Goal: Complete application form

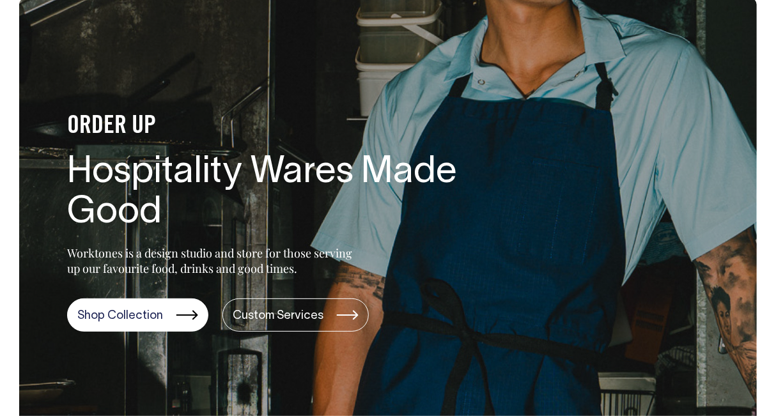
scroll to position [69, 0]
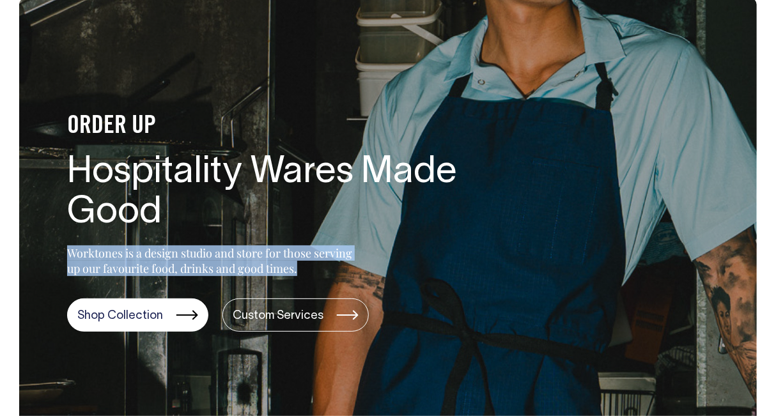
drag, startPoint x: 305, startPoint y: 272, endPoint x: 56, endPoint y: 246, distance: 250.2
click at [56, 246] on div "ORDER UP Hospitality Wares Made Good Worktones is a design studio and store for…" at bounding box center [247, 216] width 457 height 232
copy p "Worktones is a design studio and store for those serving up our favourite food,…"
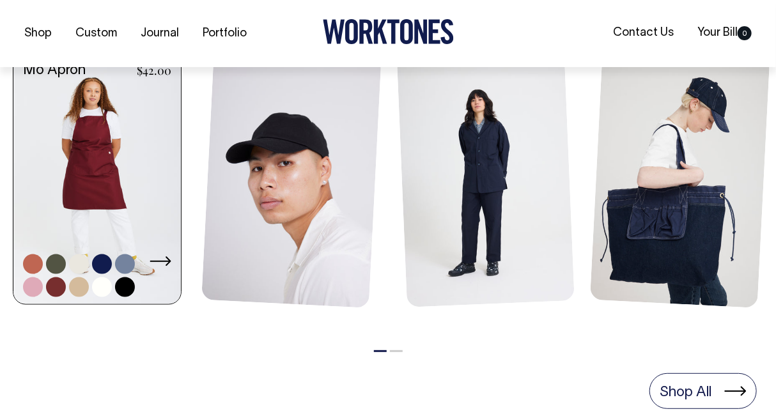
scroll to position [593, 0]
click at [137, 159] on link at bounding box center [97, 180] width 168 height 254
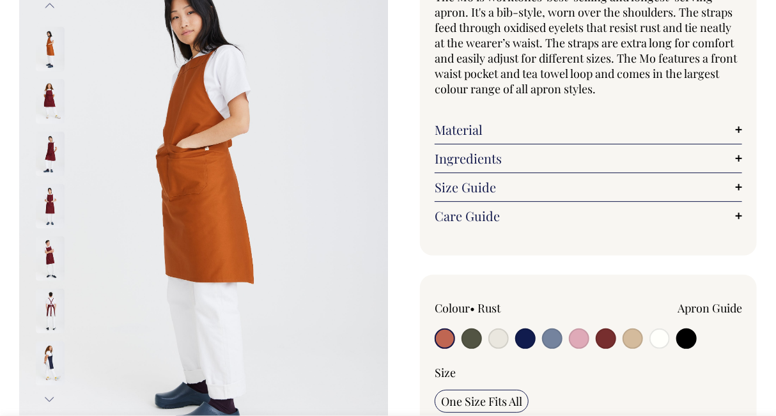
scroll to position [141, 0]
click at [445, 338] on input "radio" at bounding box center [445, 339] width 20 height 20
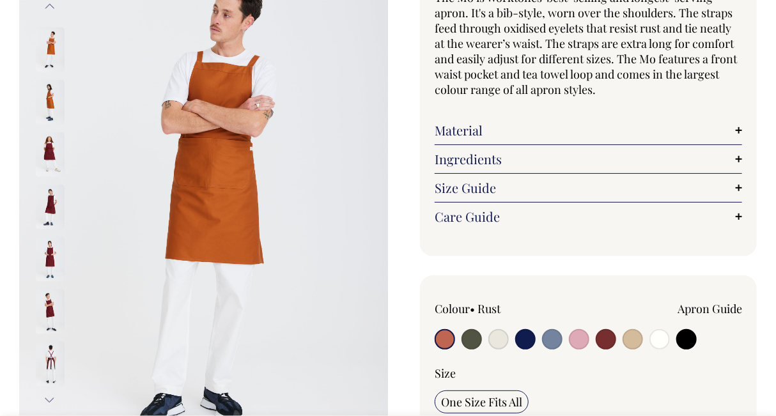
click at [638, 342] on input "radio" at bounding box center [633, 339] width 20 height 20
radio input "true"
select select "Khaki"
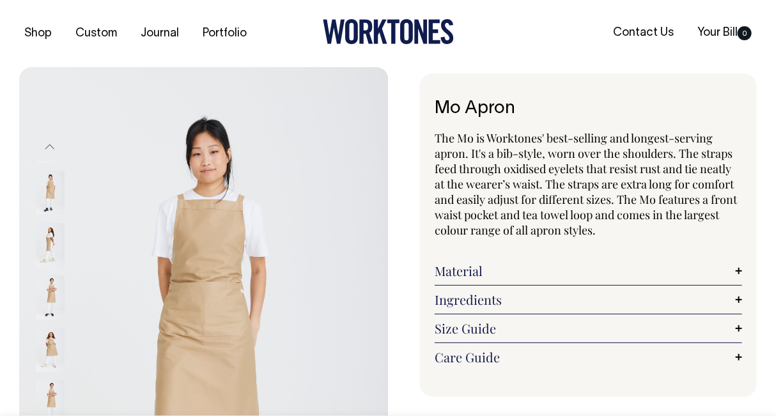
drag, startPoint x: 517, startPoint y: 104, endPoint x: 414, endPoint y: 109, distance: 102.4
copy h1 "Mo Apron"
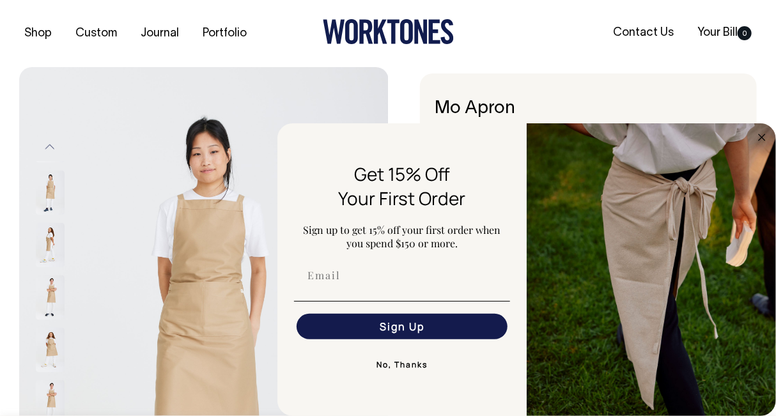
click at [601, 61] on div "Shop Custom Journal Portfolio Contact Us Your Bill 0" at bounding box center [388, 33] width 776 height 67
click at [406, 362] on button "No, Thanks" at bounding box center [402, 365] width 216 height 26
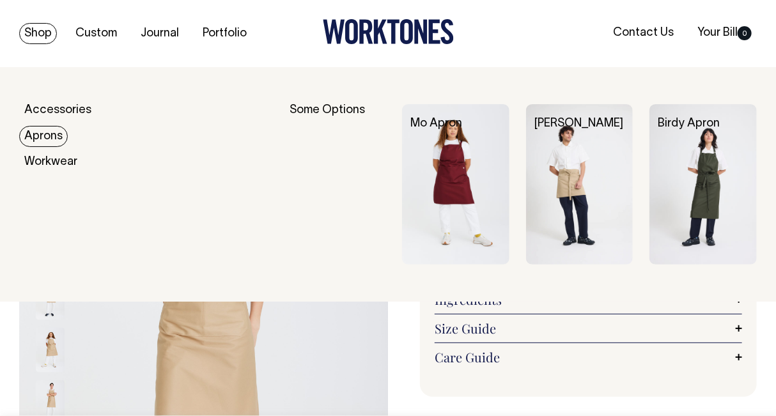
click at [59, 137] on link "Aprons" at bounding box center [43, 136] width 49 height 21
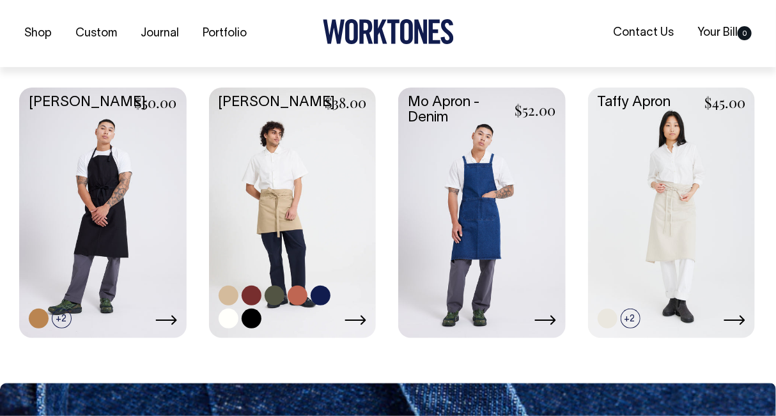
scroll to position [570, 0]
click at [266, 150] on link at bounding box center [293, 212] width 168 height 248
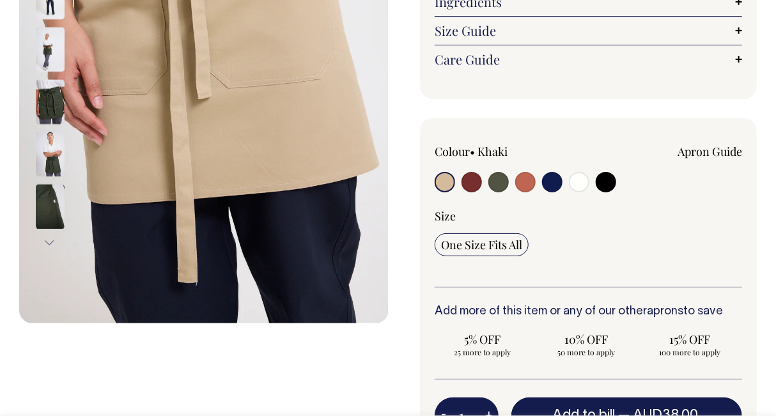
scroll to position [299, 0]
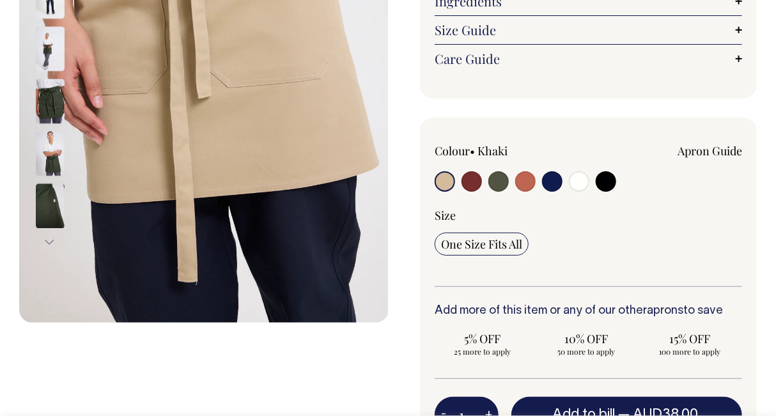
click at [496, 184] on input "radio" at bounding box center [499, 181] width 20 height 20
radio input "true"
radio input "false"
select select "Olive"
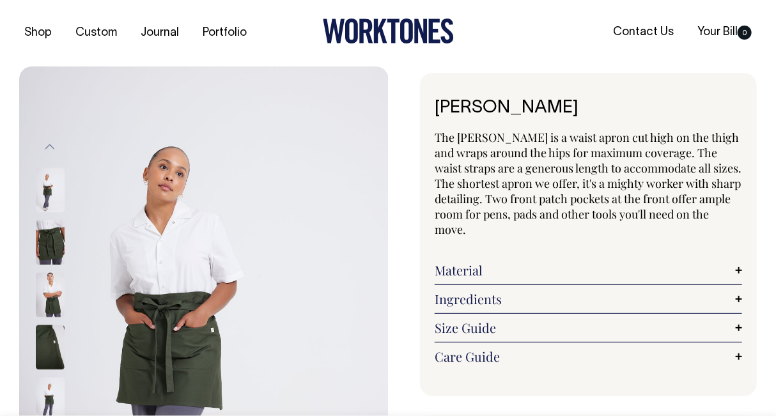
scroll to position [0, 0]
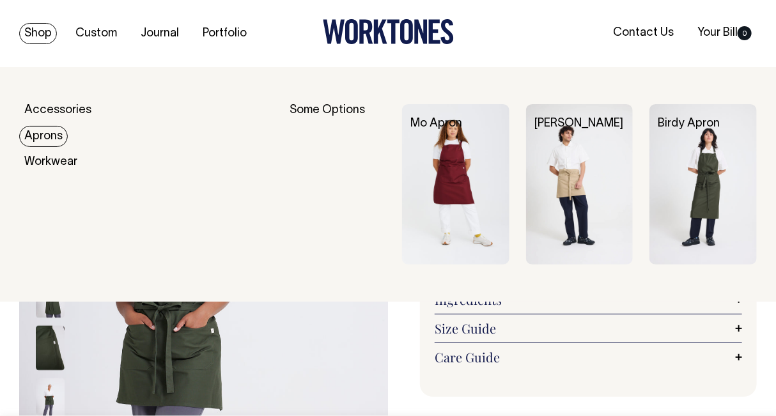
click at [44, 141] on link "Aprons" at bounding box center [43, 136] width 49 height 21
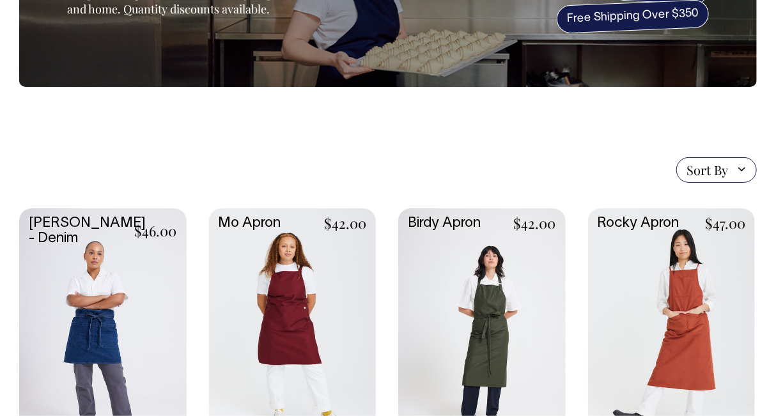
scroll to position [219, 0]
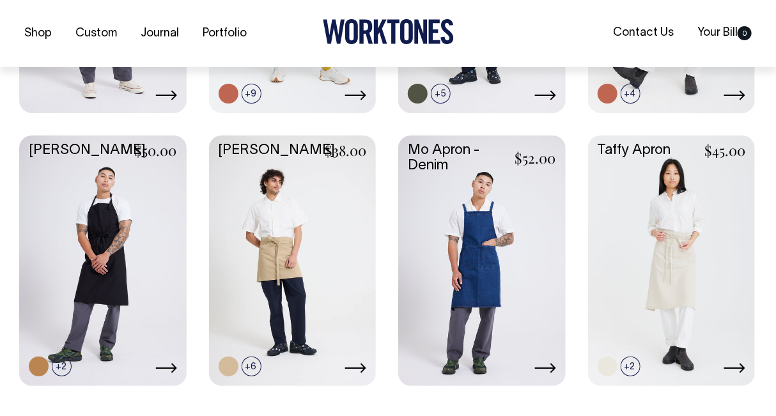
click at [355, 240] on link at bounding box center [293, 260] width 168 height 248
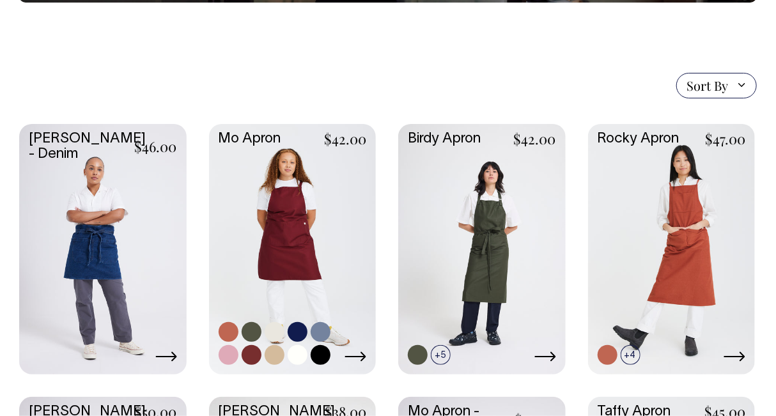
scroll to position [261, 0]
click at [290, 189] on link at bounding box center [293, 248] width 168 height 248
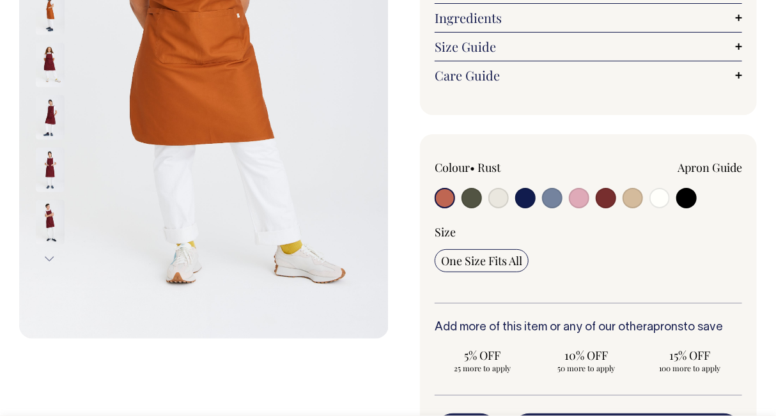
scroll to position [283, 0]
click at [471, 200] on input "radio" at bounding box center [472, 197] width 20 height 20
radio input "true"
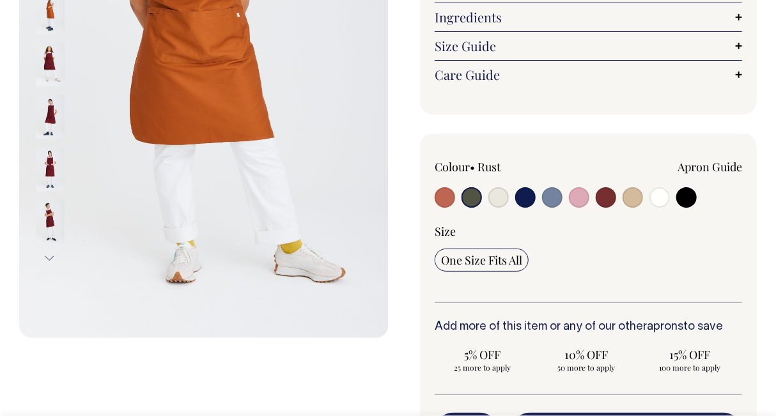
radio input "true"
select select "Olive"
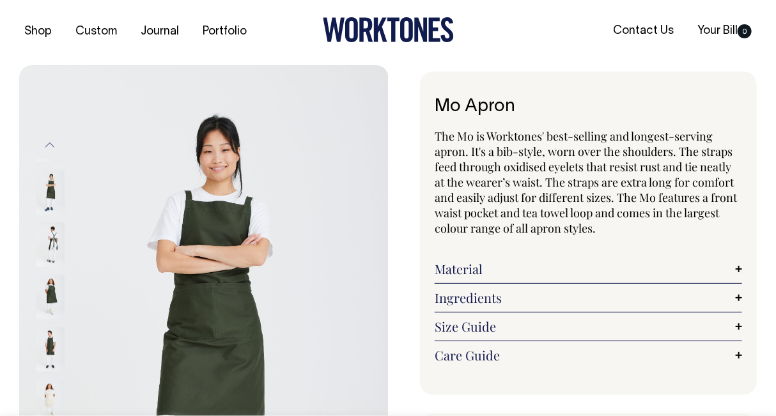
scroll to position [1, 0]
drag, startPoint x: 519, startPoint y: 101, endPoint x: 424, endPoint y: 94, distance: 95.5
click at [424, 94] on div "Mo Apron The Mo is Worktones' best-selling and longest-serving apron. It's a bi…" at bounding box center [588, 234] width 337 height 324
copy h1 "Mo Apron"
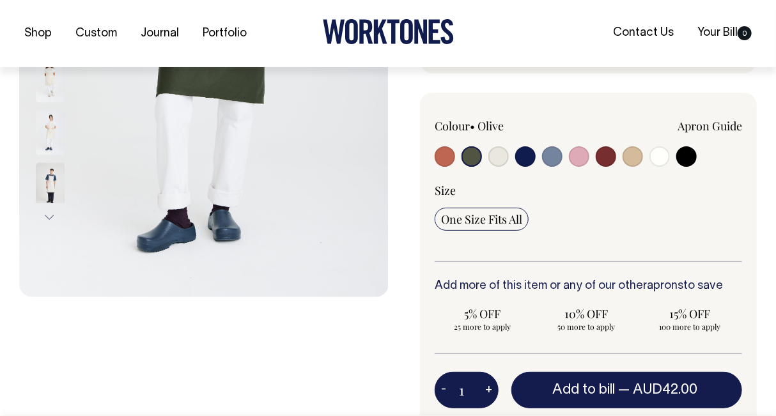
click at [554, 161] on input "radio" at bounding box center [552, 156] width 20 height 20
radio input "true"
select select "Blue/Grey"
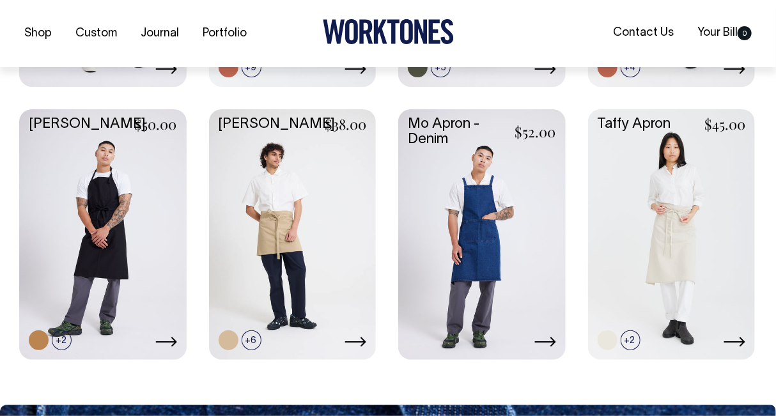
scroll to position [549, 0]
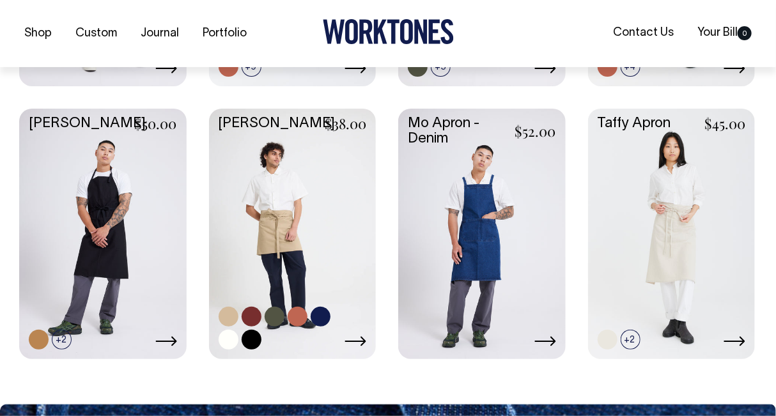
drag, startPoint x: 0, startPoint y: 0, endPoint x: 297, endPoint y: 217, distance: 367.5
click at [297, 217] on link at bounding box center [293, 233] width 168 height 248
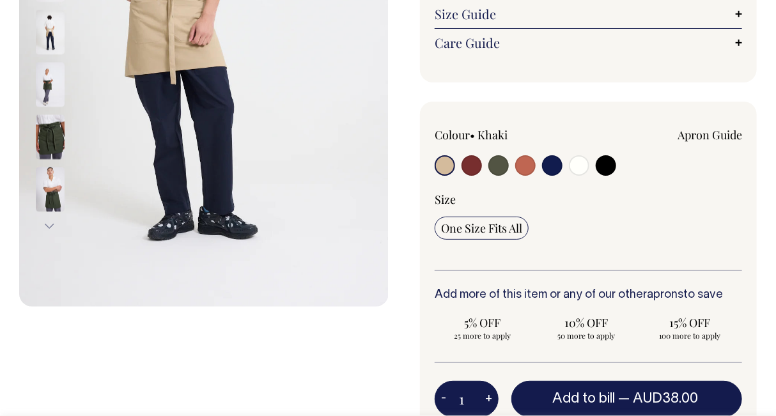
scroll to position [315, 0]
click at [553, 161] on input "radio" at bounding box center [552, 165] width 20 height 20
radio input "true"
select select "Dark Navy"
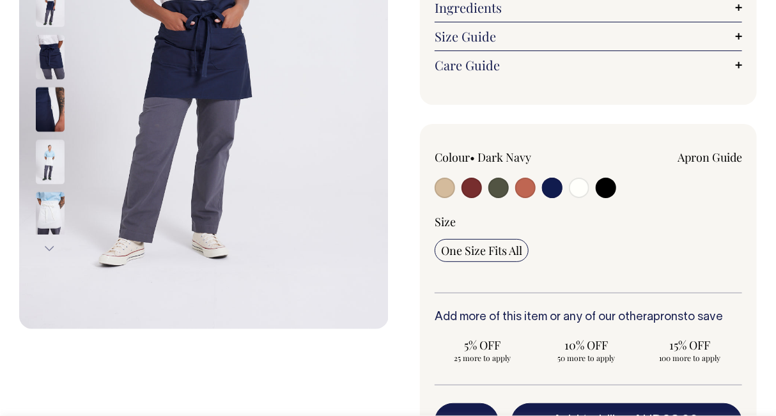
scroll to position [293, 0]
click at [503, 191] on input "radio" at bounding box center [499, 187] width 20 height 20
radio input "true"
radio input "false"
select select "Olive"
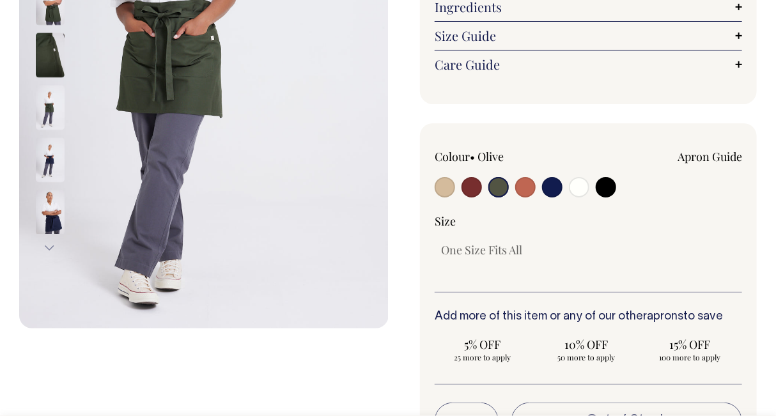
click at [606, 189] on input "radio" at bounding box center [606, 187] width 20 height 20
radio input "true"
select select "Black"
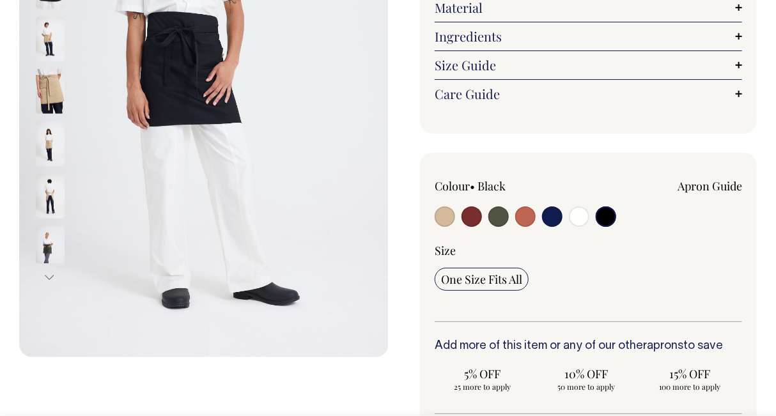
scroll to position [262, 0]
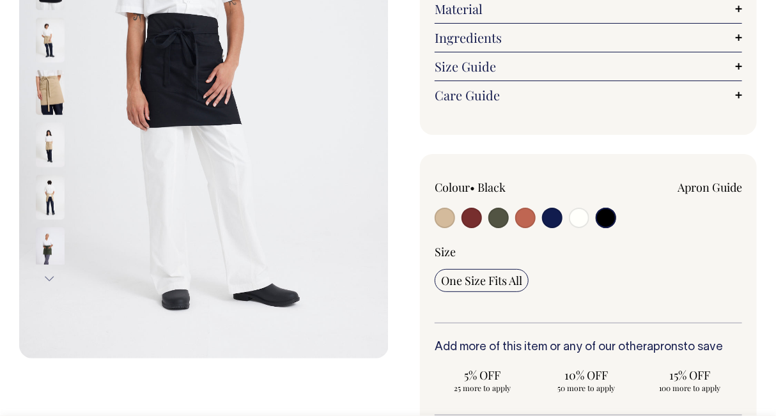
click at [494, 214] on input "radio" at bounding box center [499, 218] width 20 height 20
radio input "true"
radio input "false"
select select "Olive"
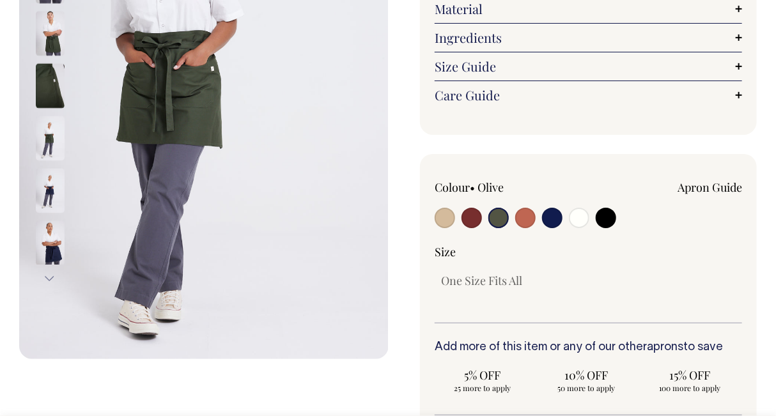
click at [473, 214] on input "radio" at bounding box center [472, 218] width 20 height 20
radio input "true"
select select "Burgundy"
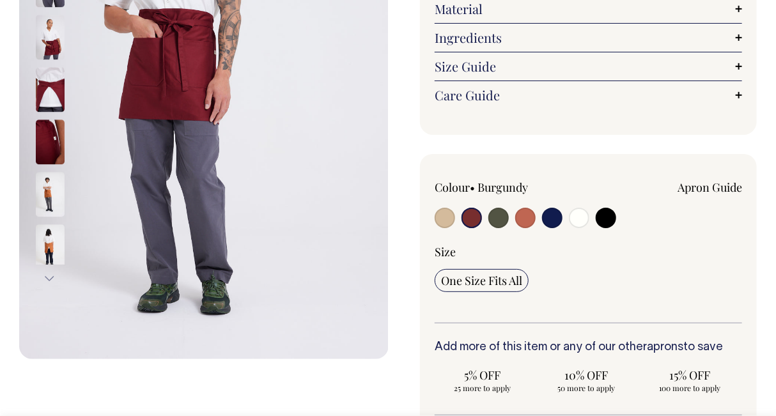
click at [496, 217] on input "radio" at bounding box center [499, 218] width 20 height 20
radio input "true"
radio input "false"
select select "Olive"
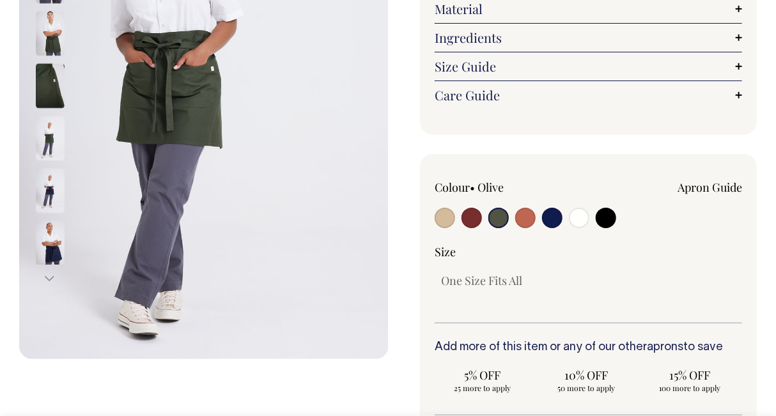
click at [539, 222] on div at bounding box center [496, 220] width 123 height 24
click at [519, 214] on input "radio" at bounding box center [525, 218] width 20 height 20
radio input "true"
select select "Rust"
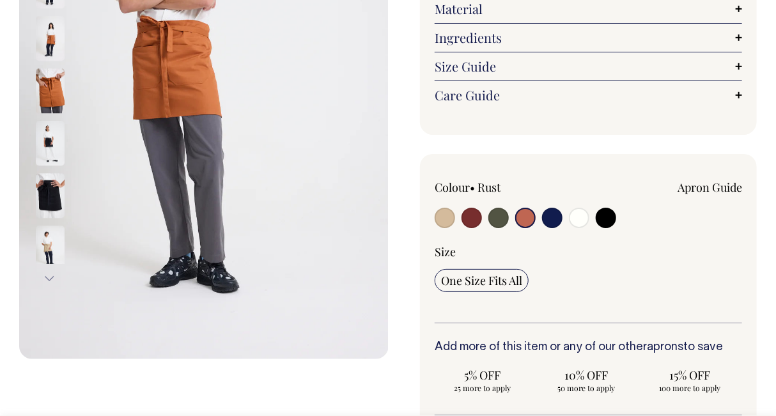
click at [547, 221] on input "radio" at bounding box center [552, 218] width 20 height 20
radio input "true"
select select "Dark Navy"
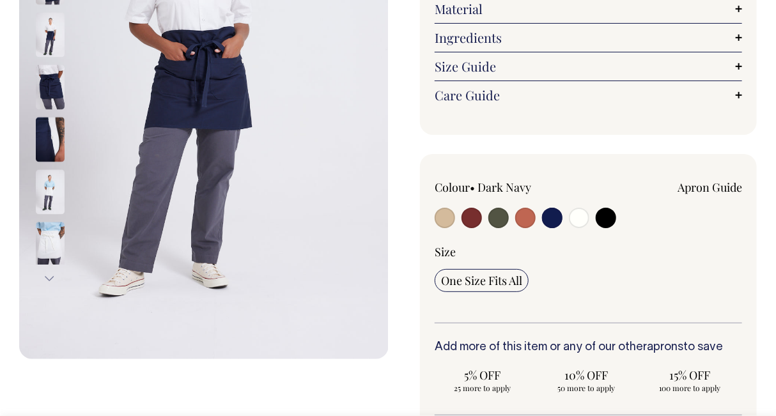
click at [579, 214] on input "radio" at bounding box center [579, 218] width 20 height 20
radio input "true"
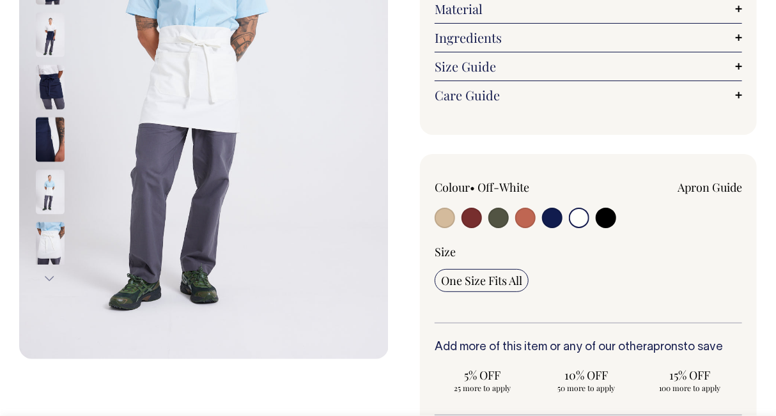
radio input "true"
select select "Off-White"
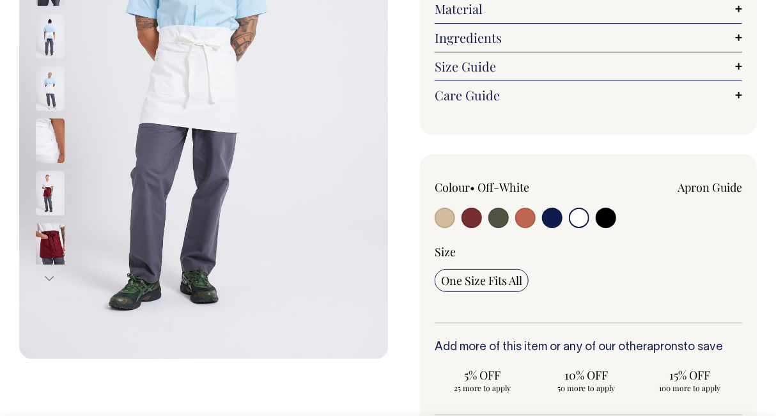
click at [609, 214] on input "radio" at bounding box center [606, 218] width 20 height 20
radio input "true"
select select "Black"
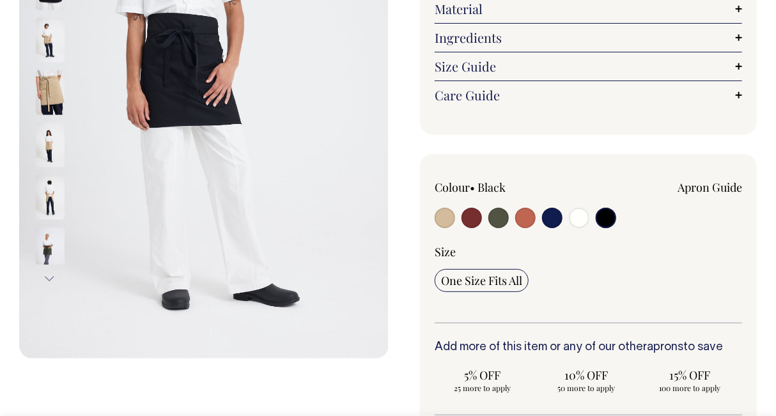
click at [560, 216] on input "radio" at bounding box center [552, 218] width 20 height 20
radio input "true"
select select "Dark Navy"
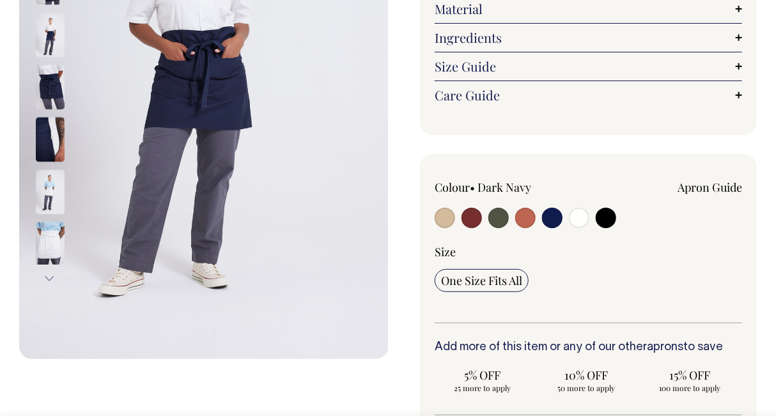
click at [581, 218] on input "radio" at bounding box center [579, 218] width 20 height 20
radio input "true"
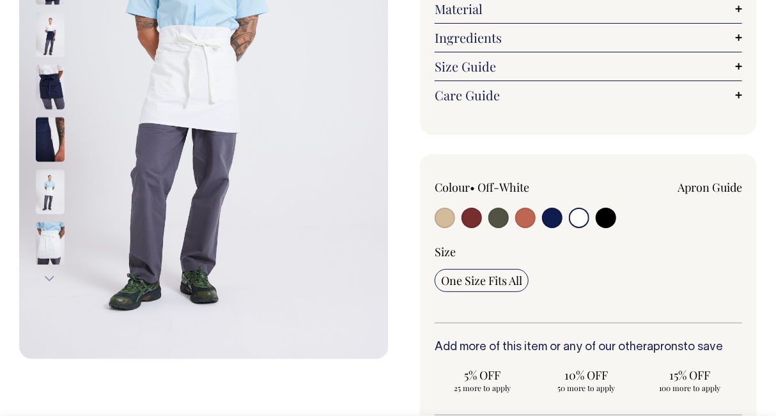
radio input "true"
select select "Off-White"
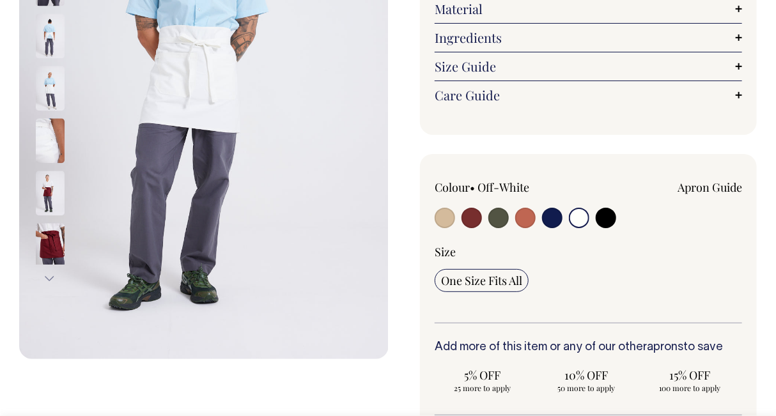
click at [448, 219] on input "radio" at bounding box center [445, 218] width 20 height 20
radio input "true"
select select "Khaki"
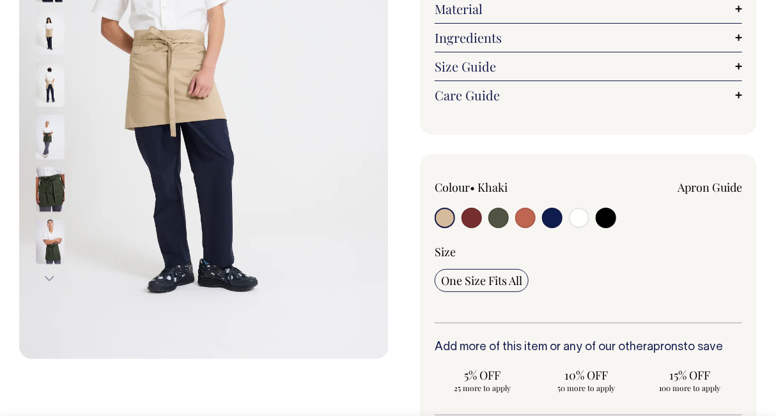
click at [466, 216] on input "radio" at bounding box center [472, 218] width 20 height 20
radio input "true"
select select "Burgundy"
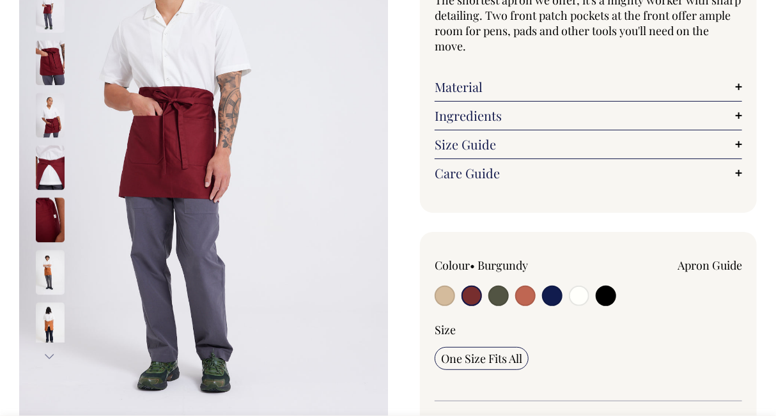
scroll to position [184, 0]
click at [502, 292] on input "radio" at bounding box center [499, 296] width 20 height 20
radio input "true"
radio input "false"
select select "Olive"
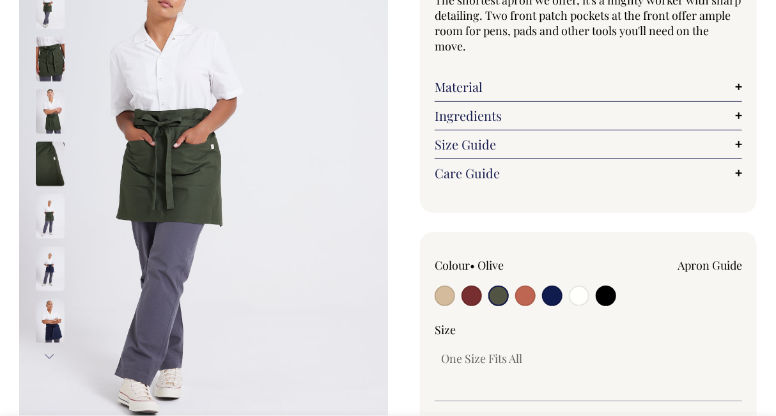
click at [517, 299] on input "radio" at bounding box center [525, 296] width 20 height 20
radio input "true"
select select "Rust"
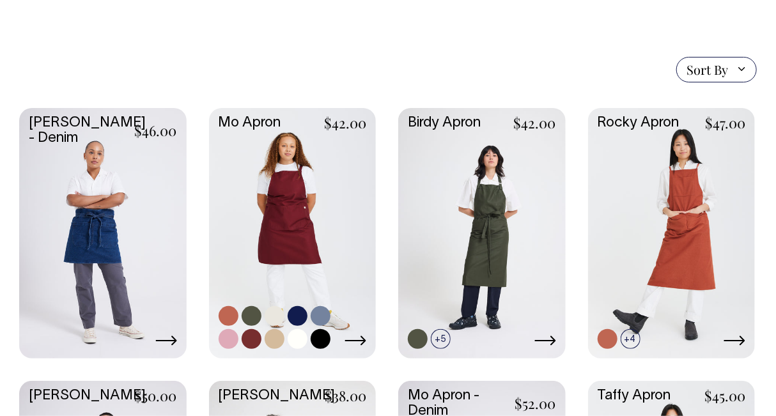
scroll to position [276, 0]
click at [323, 253] on link at bounding box center [293, 233] width 168 height 248
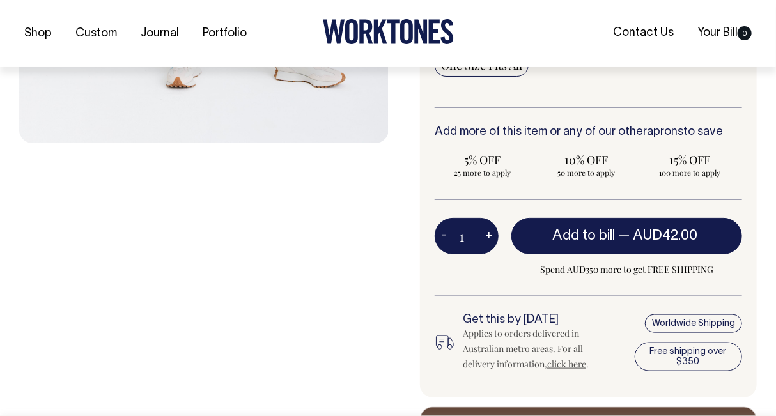
scroll to position [478, 0]
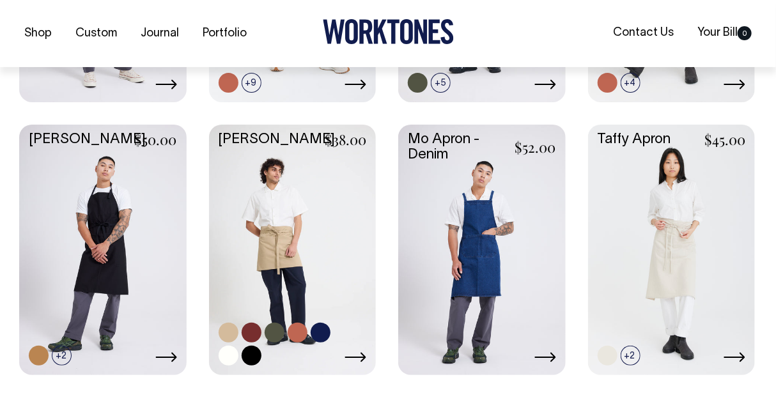
scroll to position [535, 0]
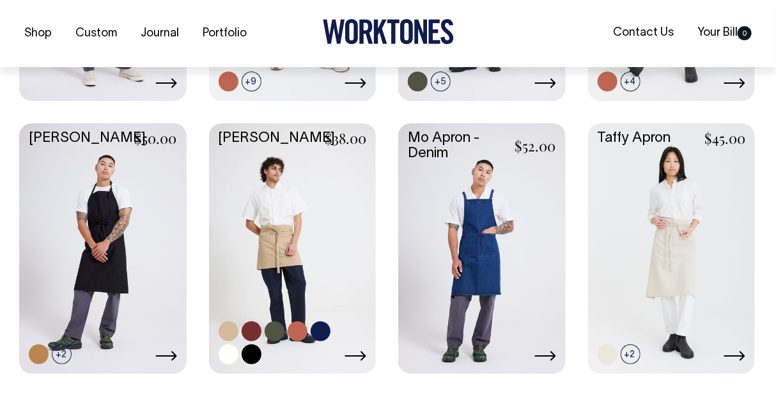
click at [292, 189] on link at bounding box center [293, 247] width 168 height 248
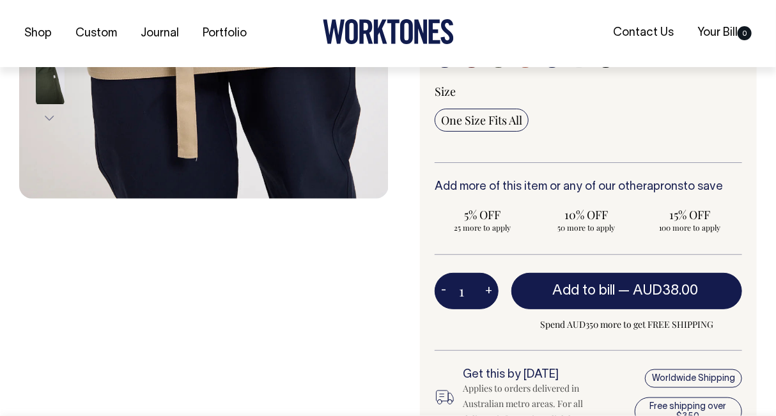
scroll to position [423, 0]
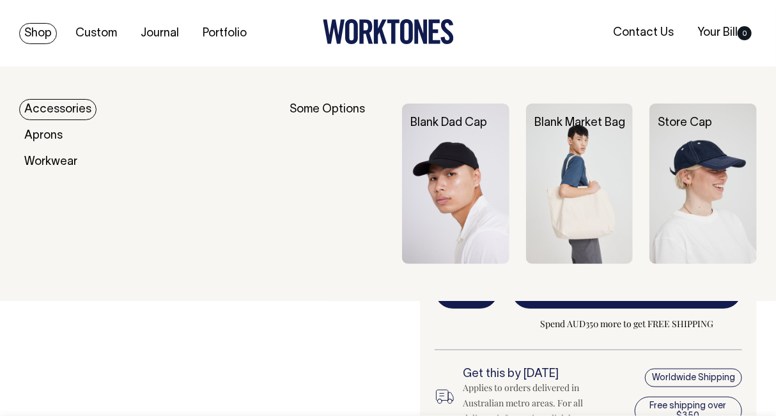
click at [35, 33] on link "Shop" at bounding box center [38, 33] width 38 height 21
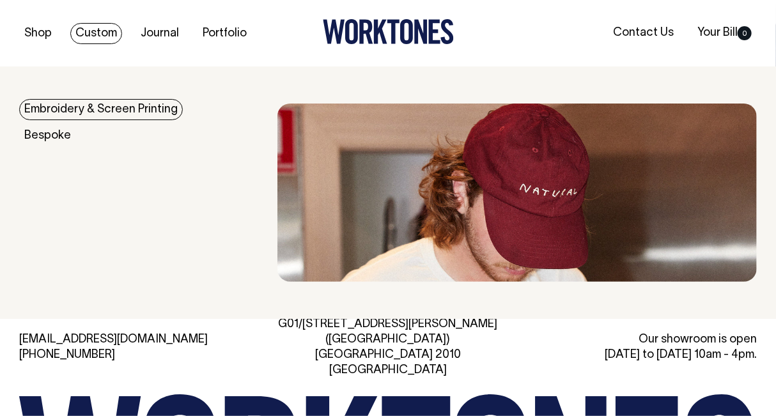
scroll to position [2292, 0]
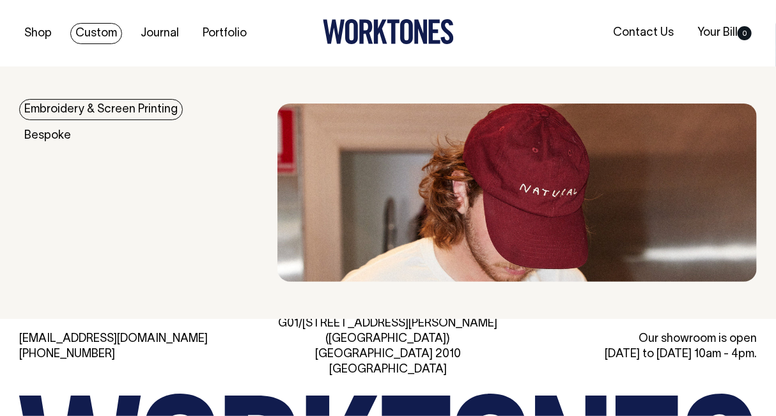
click at [104, 33] on link "Custom" at bounding box center [96, 33] width 52 height 21
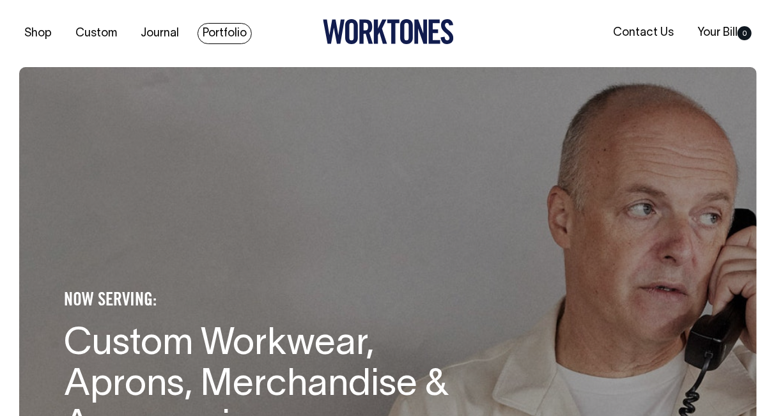
click at [208, 33] on link "Portfolio" at bounding box center [225, 33] width 54 height 21
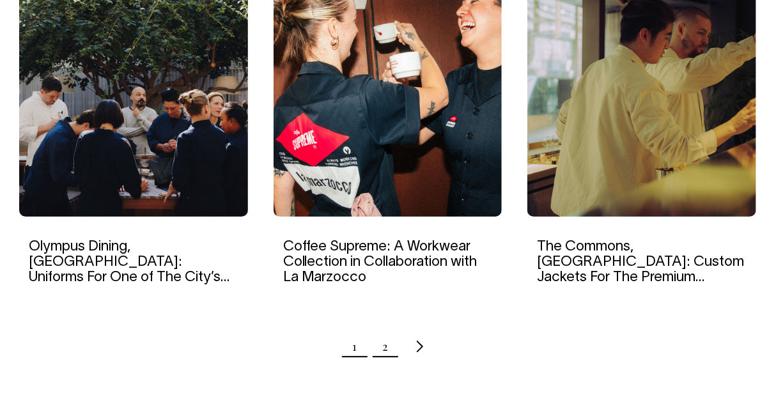
scroll to position [1302, 0]
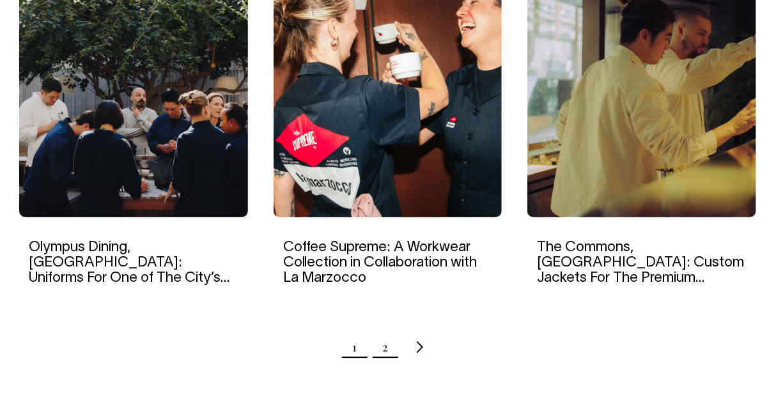
click at [386, 347] on link "2" at bounding box center [385, 347] width 6 height 32
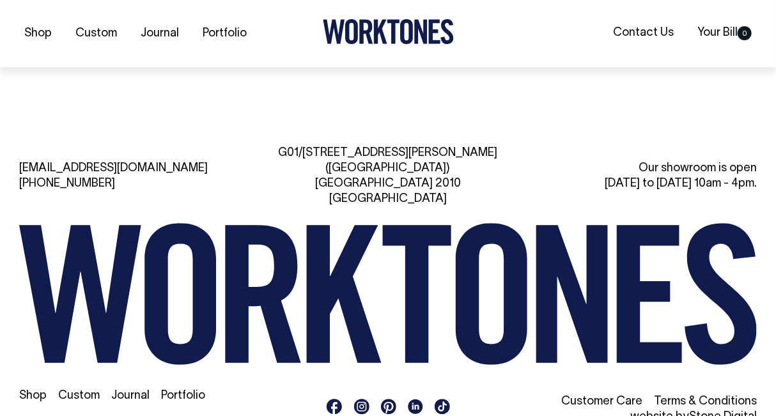
scroll to position [1883, 0]
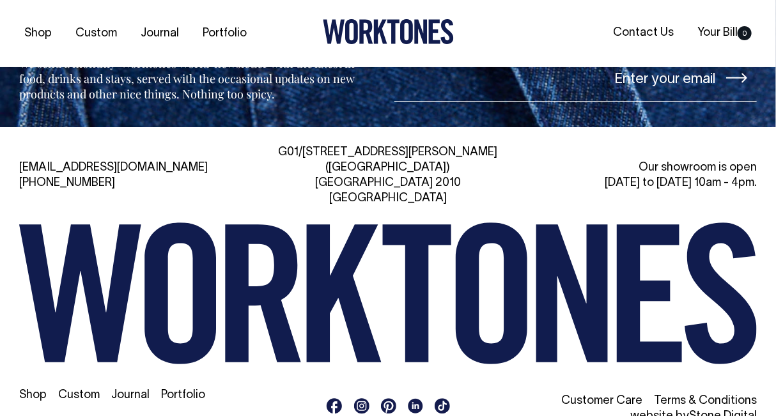
click at [50, 416] on link "Contact Us" at bounding box center [49, 422] width 61 height 11
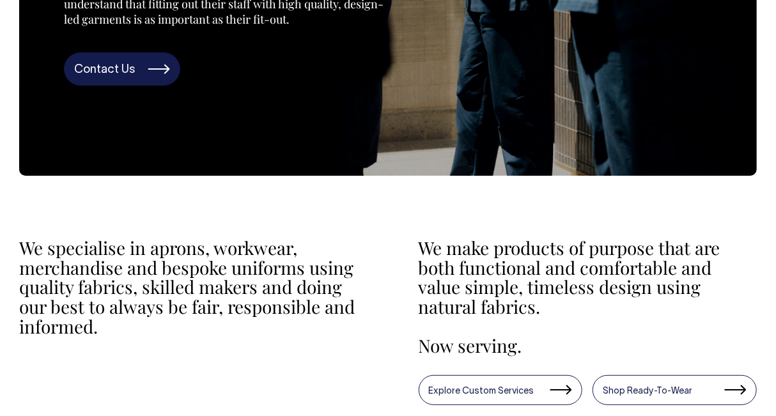
click at [94, 68] on link "Contact Us" at bounding box center [122, 68] width 116 height 33
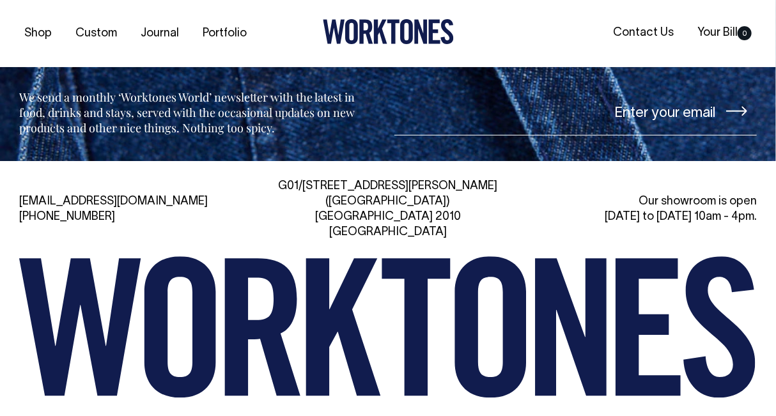
scroll to position [2733, 0]
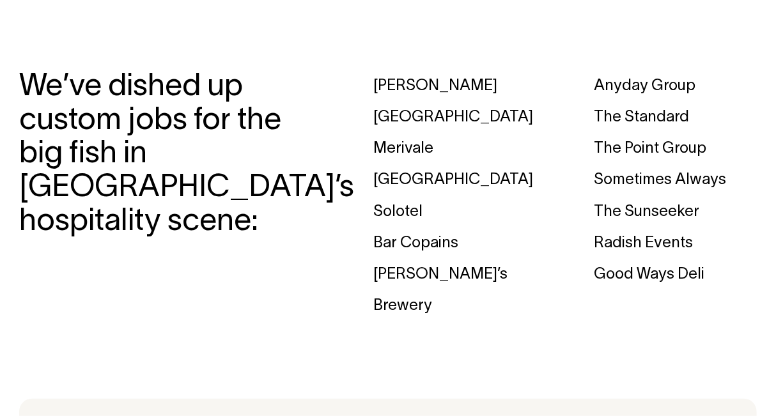
scroll to position [1841, 0]
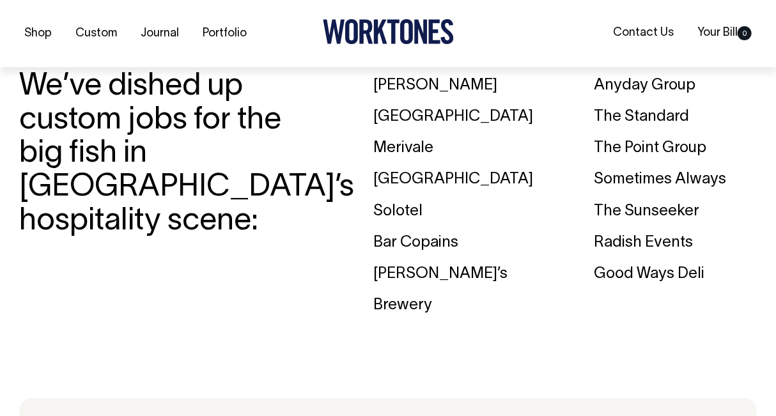
click at [412, 146] on div "Merivale" at bounding box center [454, 148] width 163 height 31
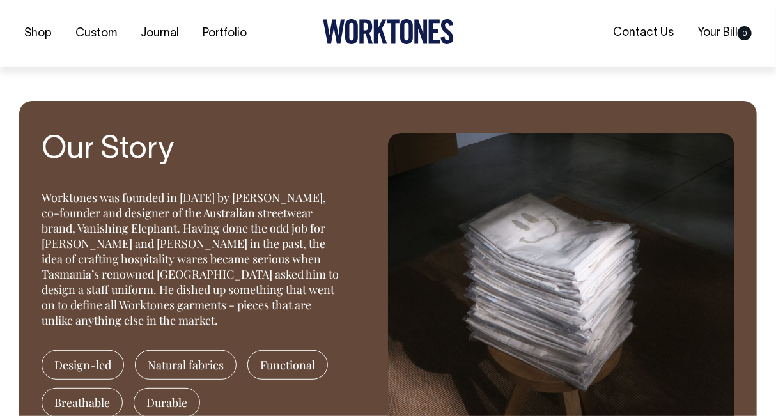
scroll to position [964, 0]
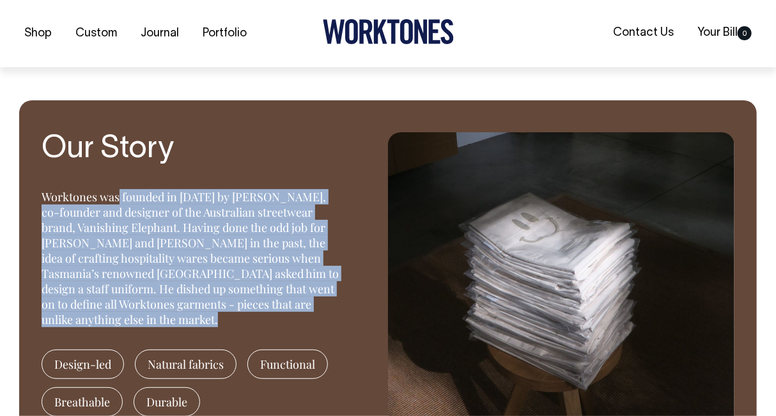
drag, startPoint x: 153, startPoint y: 320, endPoint x: 33, endPoint y: 196, distance: 172.8
click at [33, 196] on section "Our Story Worktones was founded in [DATE] by [PERSON_NAME], co-founder and desi…" at bounding box center [388, 278] width 738 height 357
copy div "Worktones was founded in [DATE] by [PERSON_NAME], co-founder and designer of th…"
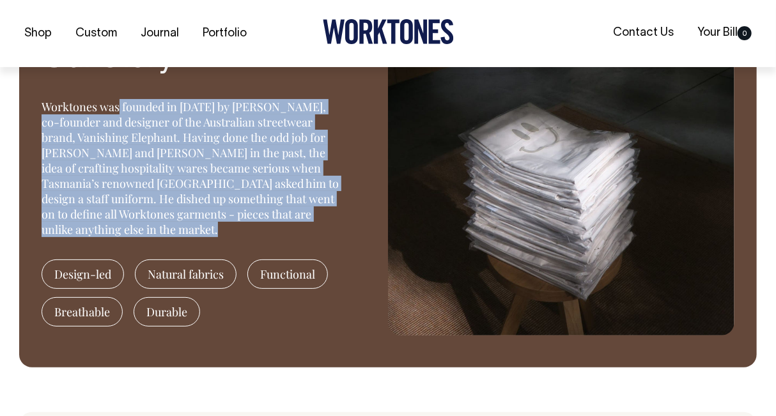
scroll to position [1055, 0]
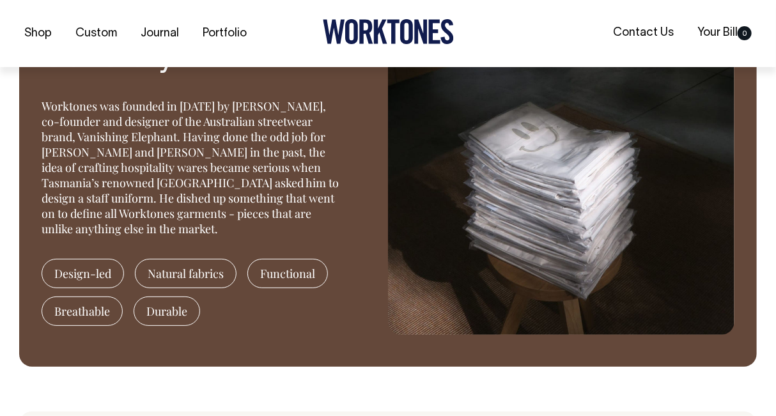
click at [171, 271] on span "Natural fabrics" at bounding box center [186, 273] width 102 height 29
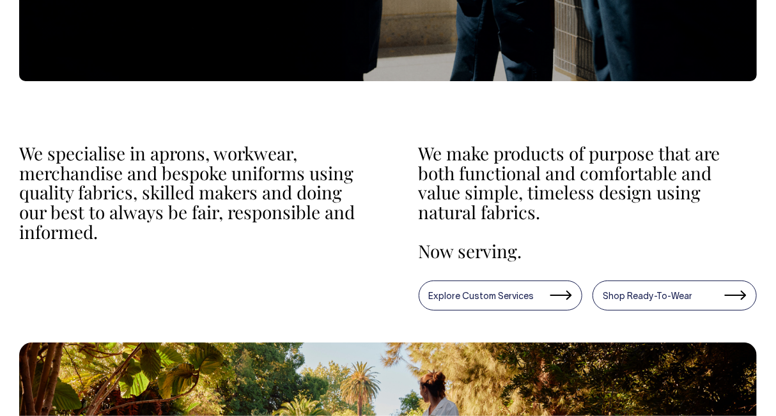
scroll to position [422, 0]
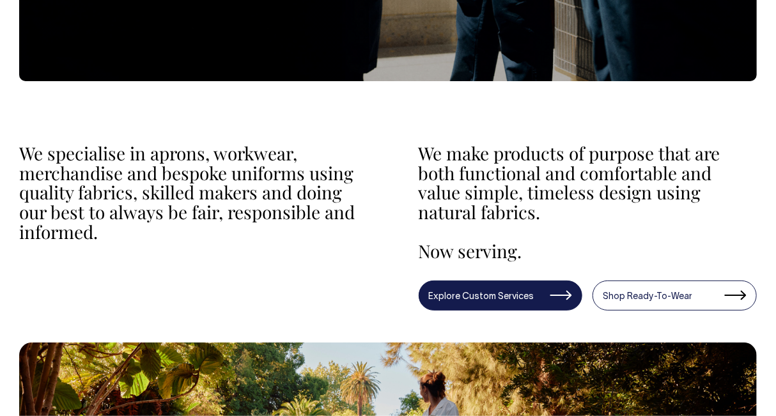
click at [530, 301] on link "Explore Custom Services" at bounding box center [501, 296] width 164 height 30
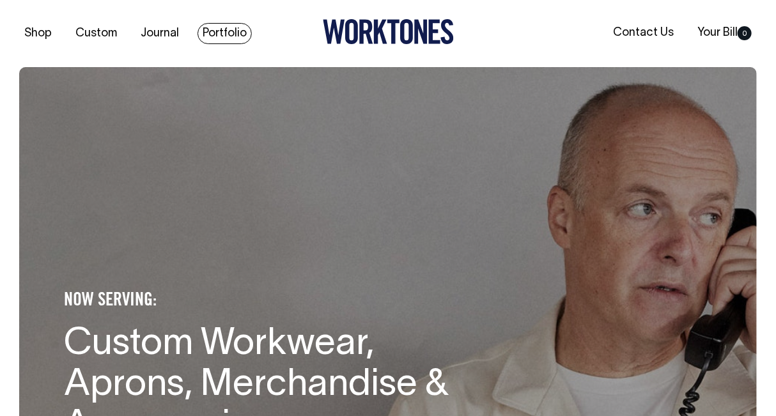
click at [224, 30] on link "Portfolio" at bounding box center [225, 33] width 54 height 21
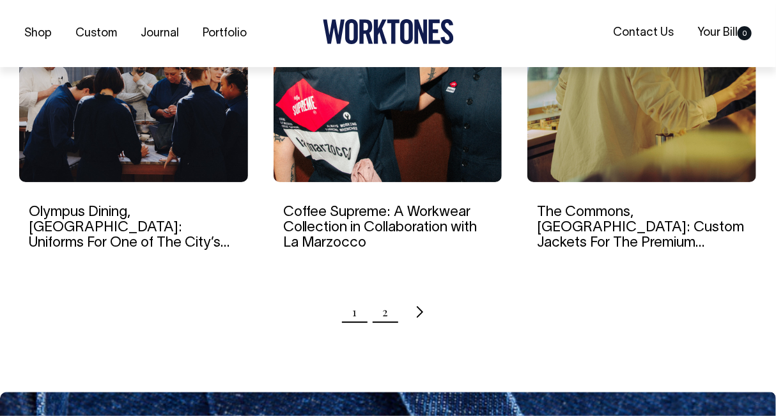
scroll to position [1338, 0]
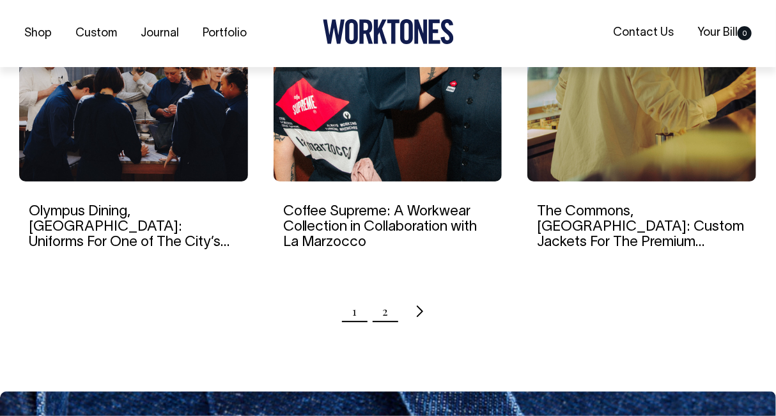
click at [386, 317] on link "2" at bounding box center [385, 311] width 6 height 32
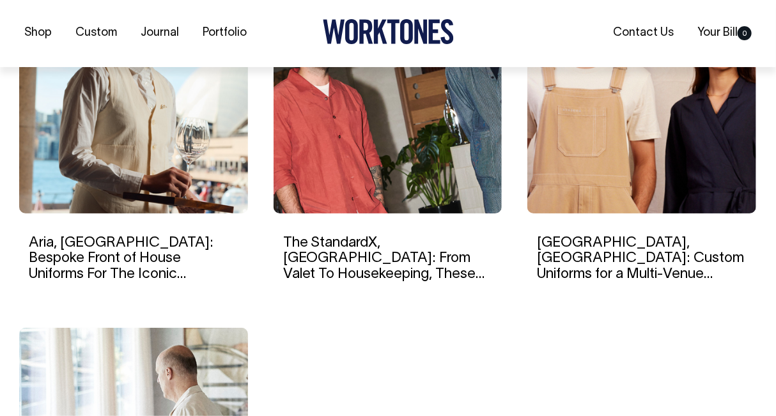
scroll to position [946, 0]
click at [210, 166] on img at bounding box center [133, 90] width 229 height 246
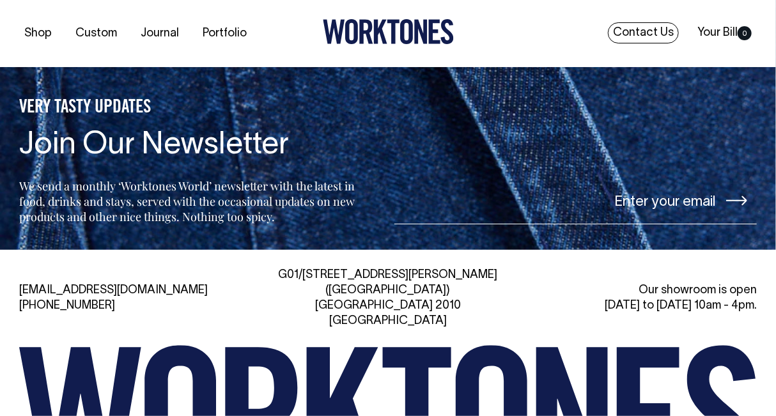
scroll to position [9520, 0]
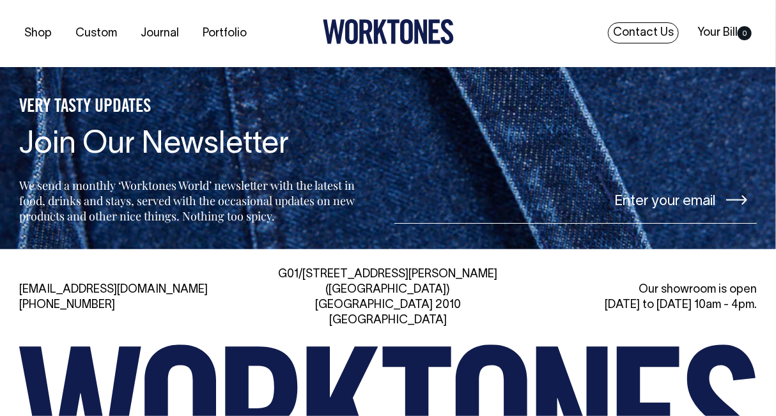
click at [645, 27] on link "Contact Us" at bounding box center [643, 32] width 71 height 21
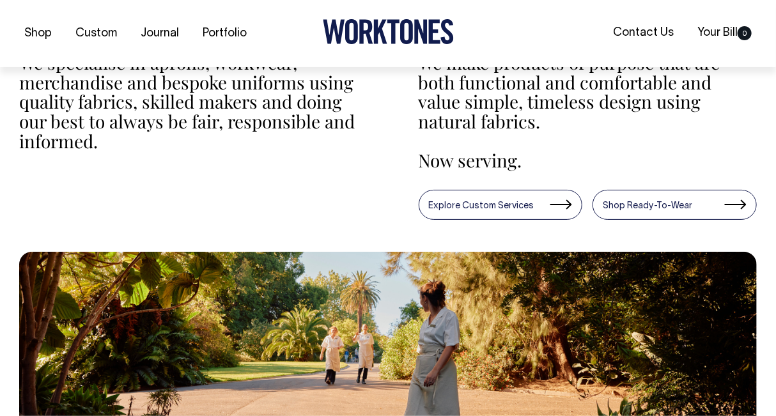
scroll to position [514, 0]
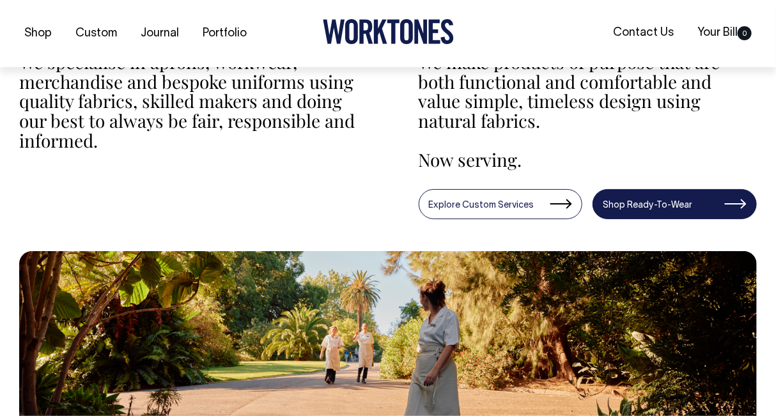
click at [655, 203] on link "Shop Ready-To-Wear" at bounding box center [675, 204] width 164 height 30
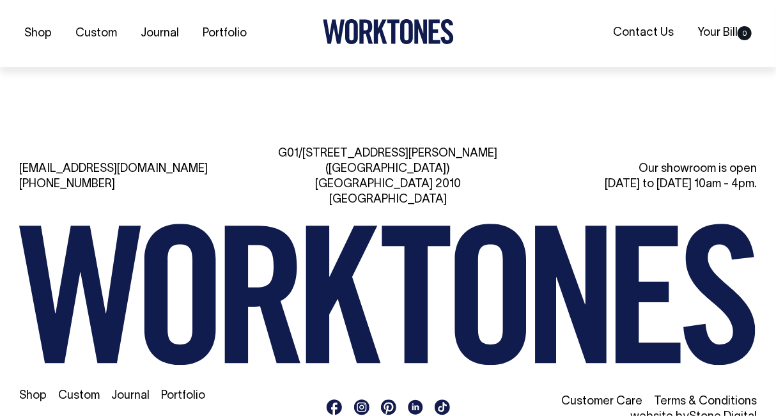
scroll to position [2463, 0]
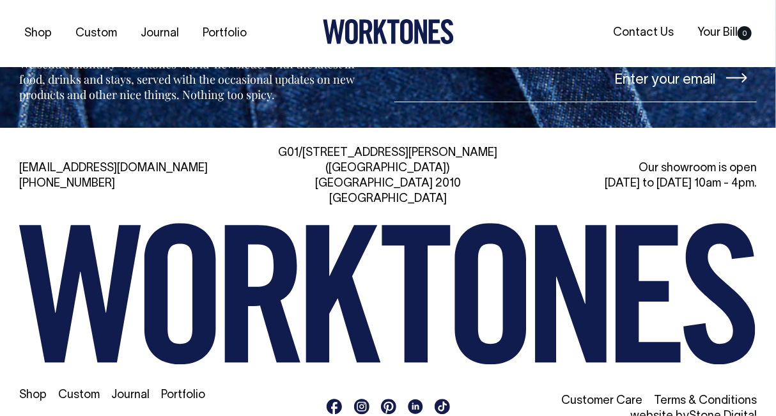
click at [56, 416] on link "Contact Us" at bounding box center [49, 422] width 61 height 11
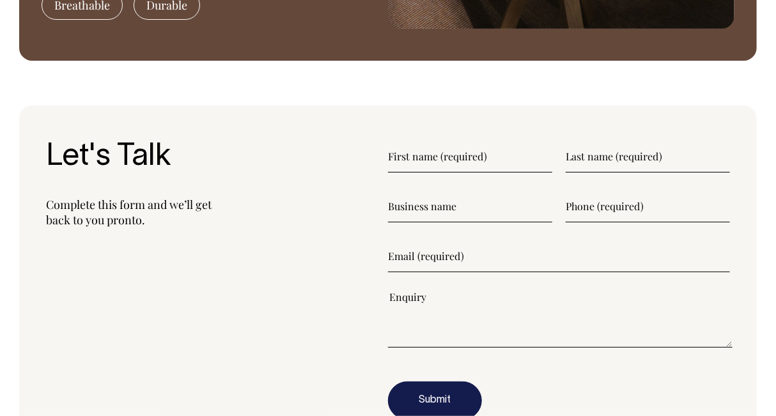
scroll to position [1361, 0]
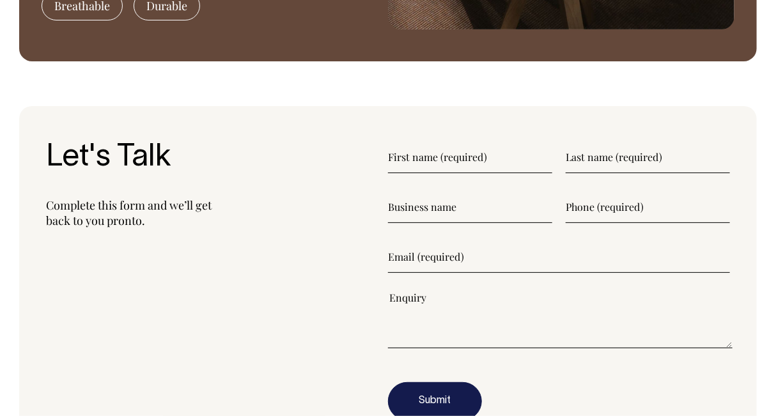
click at [451, 163] on input"] "text" at bounding box center [470, 157] width 164 height 32
type input"] "Madisson"
click at [572, 159] on input"] "text" at bounding box center [648, 157] width 164 height 32
type input"] "Case"
click at [457, 207] on input"] "text" at bounding box center [470, 207] width 164 height 32
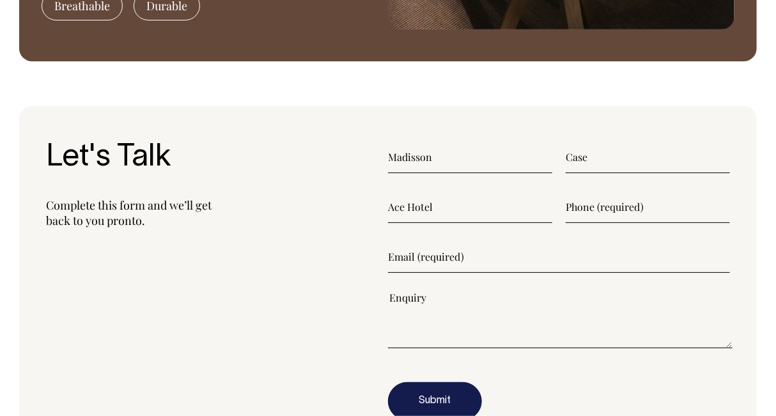
type input"] "Ace Hotel"
click at [589, 208] on input"] "text" at bounding box center [648, 207] width 164 height 32
type input"] "0466695968"
click at [406, 266] on input"] "email" at bounding box center [559, 257] width 342 height 32
type input"] "madisson.case@acehotel"
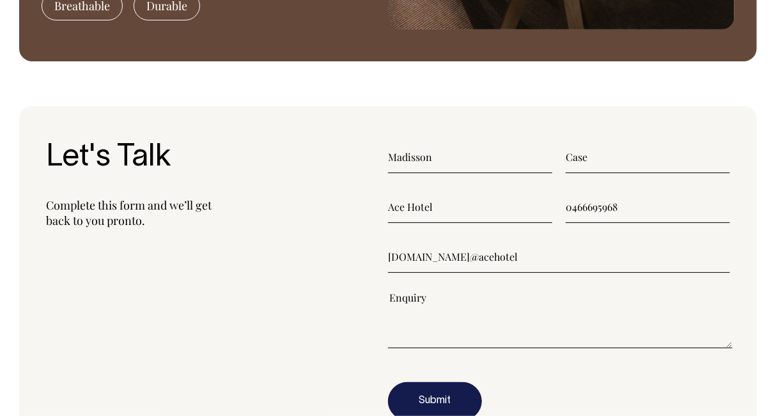
click at [407, 333] on textarea"] at bounding box center [560, 320] width 345 height 58
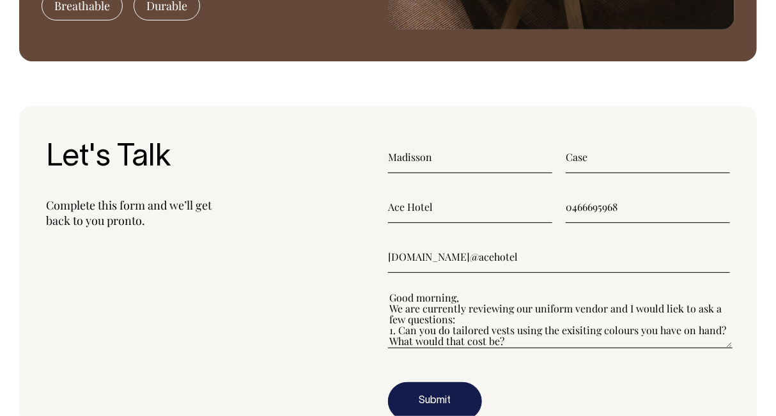
scroll to position [11, 0]
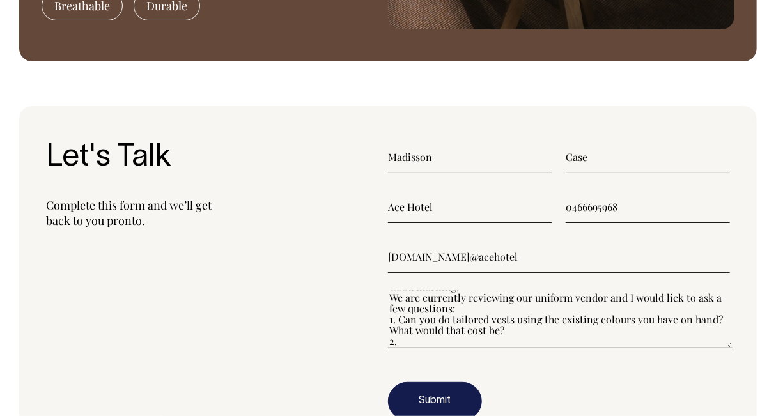
click at [412, 342] on textarea"] "Good morning, We are currently reviewing our uniform vendor and I would liek to…" at bounding box center [560, 320] width 345 height 58
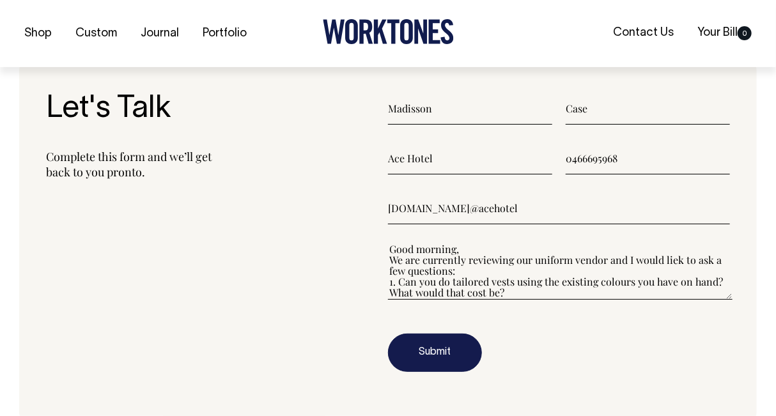
scroll to position [0, 0]
click at [527, 245] on textarea"] "Good morning, We are currently reviewing our uniform vendor and I would liek to…" at bounding box center [560, 271] width 345 height 58
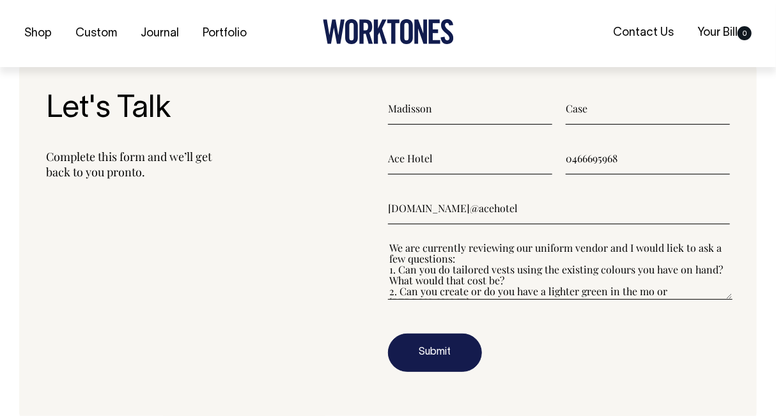
scroll to position [24, 0]
click at [606, 251] on textarea"] "Good morning, We are currently reviewing our uniform vendor and I would liek to…" at bounding box center [560, 271] width 345 height 58
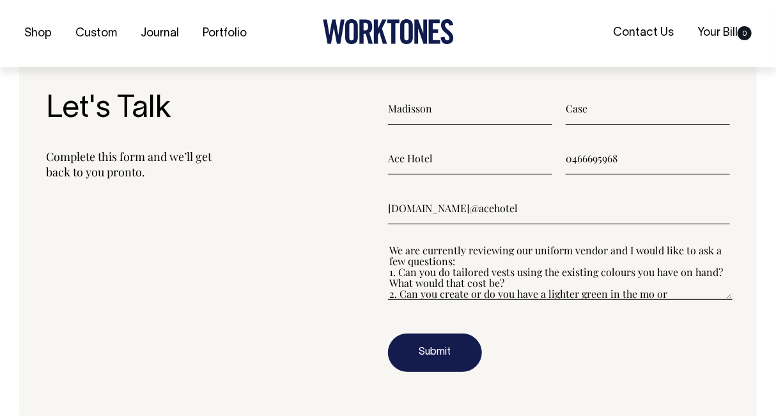
click at [450, 263] on textarea"] "Good morning, We are currently reviewing our uniform vendor and I would like to…" at bounding box center [560, 271] width 345 height 58
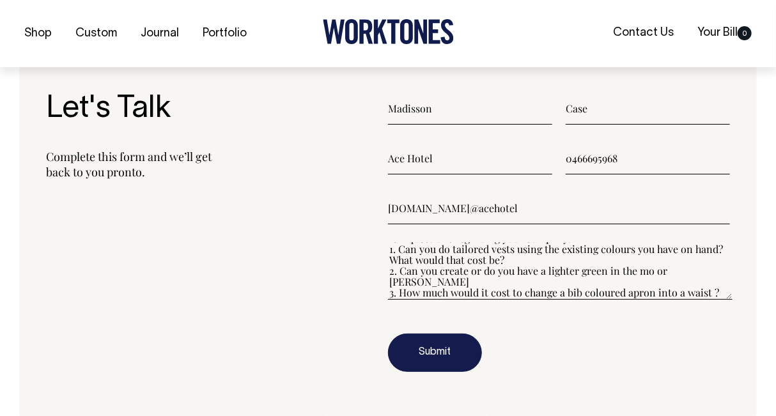
click at [716, 294] on textarea"] "Good morning, We are currently reviewing our uniform vendor and I would like to…" at bounding box center [560, 271] width 345 height 58
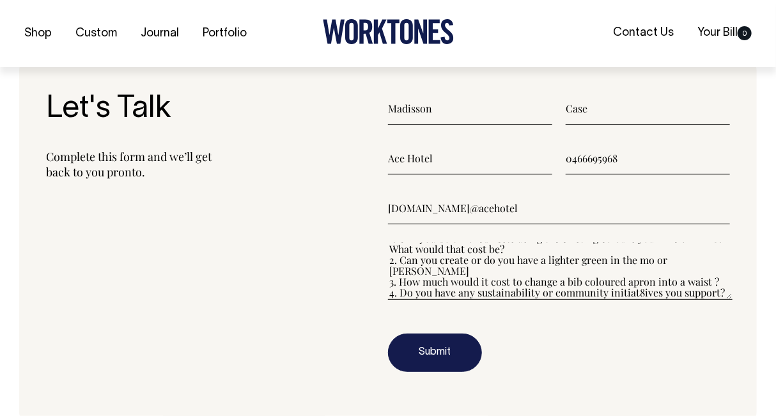
click at [645, 296] on textarea"] "Good morning, We are currently reviewing our uniform vendor and I would like to…" at bounding box center [560, 271] width 345 height 58
click at [716, 291] on textarea"] "Good morning, We are currently reviewing our uniform vendor and I would like to…" at bounding box center [560, 271] width 345 height 58
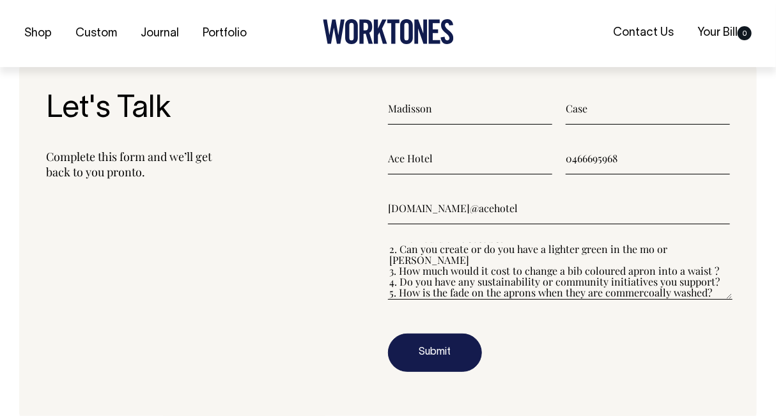
click at [645, 296] on textarea"] "Good morning, We are currently reviewing our uniform vendor and I would like to…" at bounding box center [560, 271] width 345 height 58
click at [581, 61] on div "Shop Custom Journal Portfolio Contact Us Your Bill 0" at bounding box center [388, 33] width 776 height 67
click at [703, 293] on textarea"] "Good morning, We are currently reviewing our uniform vendor and I would like to…" at bounding box center [560, 271] width 345 height 58
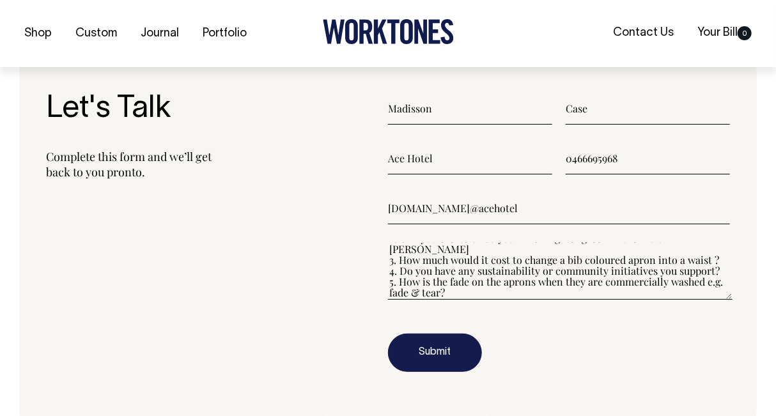
click at [502, 289] on textarea"] "Good morning, We are currently reviewing our uniform vendor and I would like to…" at bounding box center [560, 271] width 345 height 58
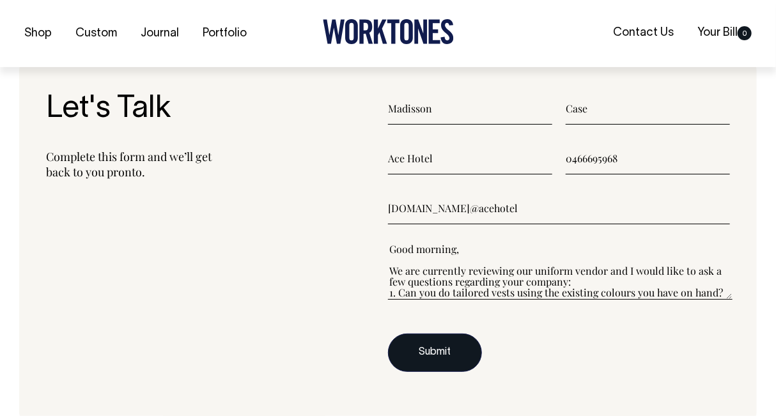
scroll to position [0, 0]
type textarea"] "Good morning, We are currently reviewing our uniform vendor and I would like to…"
click at [461, 352] on button "Submit" at bounding box center [435, 353] width 94 height 38
click at [516, 195] on input"] "madisson.case@acehotel" at bounding box center [559, 208] width 342 height 32
type input"] "madisson.case@acehotel.com"
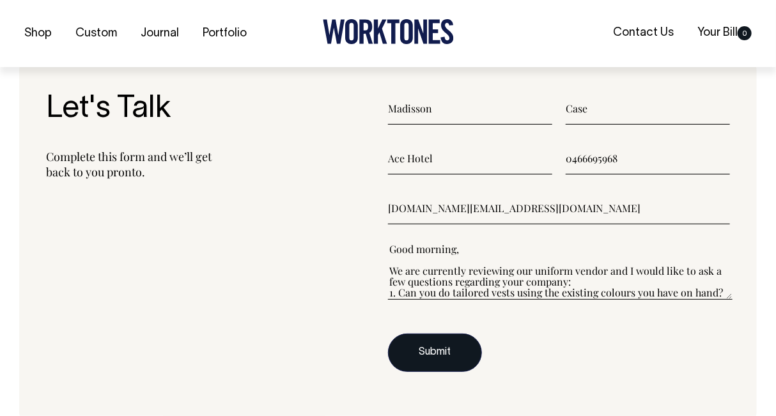
click at [471, 350] on button "Submit" at bounding box center [435, 353] width 94 height 38
click at [443, 350] on button "Submit" at bounding box center [435, 353] width 94 height 38
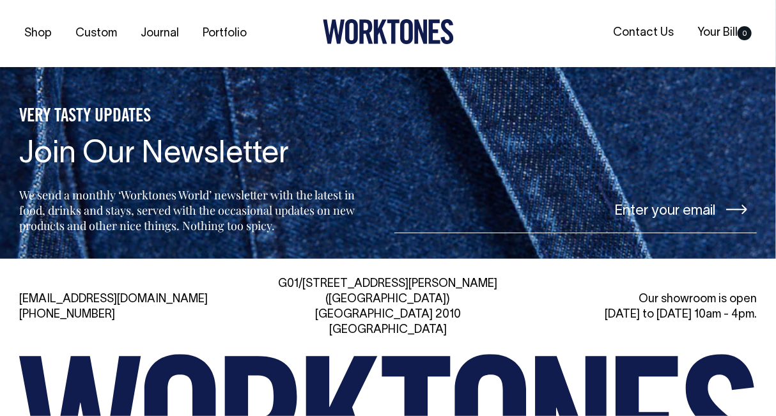
scroll to position [2452, 0]
